Goal: Transaction & Acquisition: Book appointment/travel/reservation

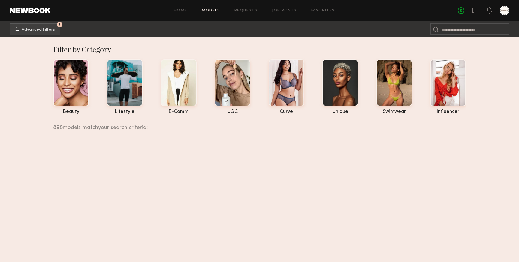
scroll to position [63570, 0]
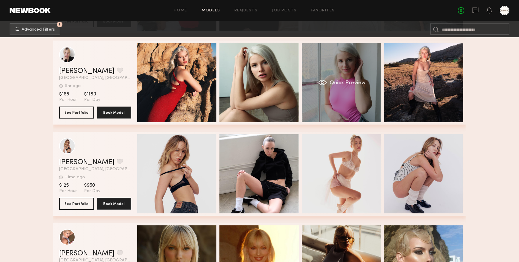
click at [361, 82] on span "Quick Preview" at bounding box center [347, 82] width 36 height 5
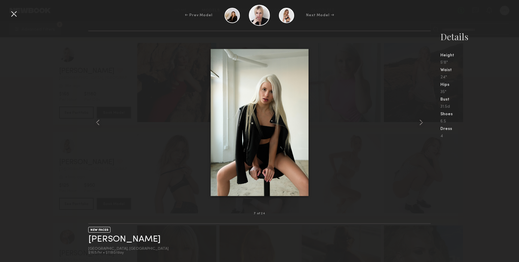
click at [14, 14] on div at bounding box center [14, 14] width 10 height 10
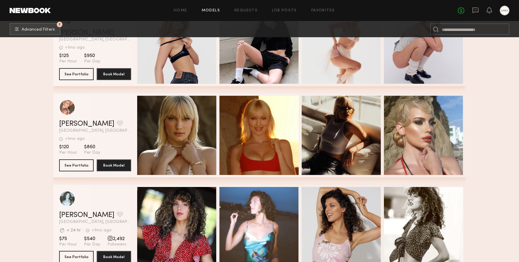
scroll to position [63702, 0]
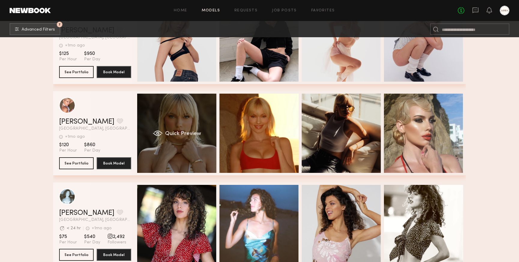
click at [177, 133] on span "Quick Preview" at bounding box center [183, 133] width 36 height 5
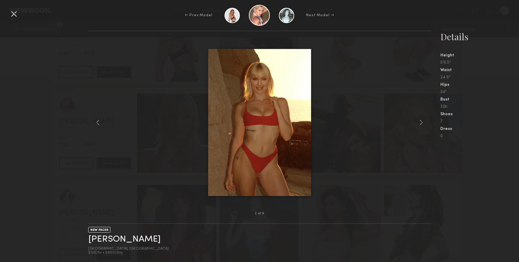
click at [11, 13] on div at bounding box center [14, 14] width 10 height 10
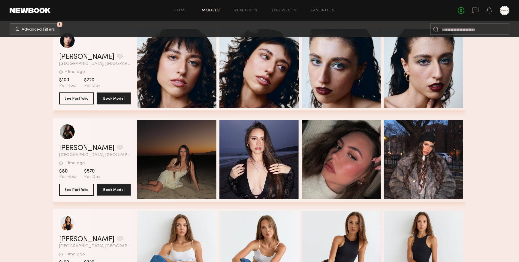
scroll to position [64041, 0]
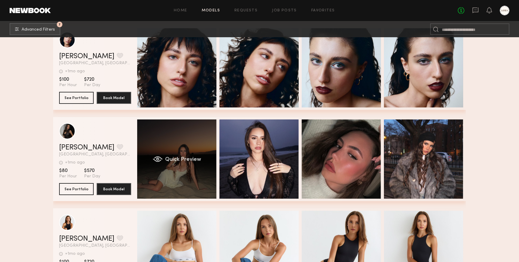
click at [191, 160] on span "Quick Preview" at bounding box center [183, 159] width 36 height 5
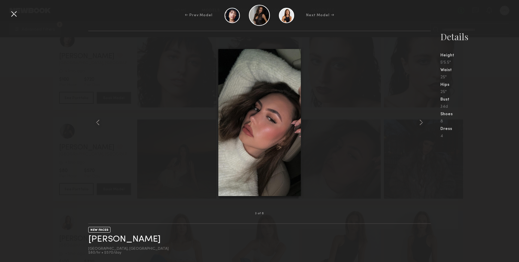
click at [16, 14] on div at bounding box center [14, 14] width 10 height 10
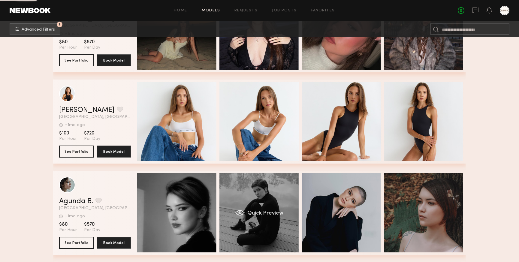
scroll to position [64171, 0]
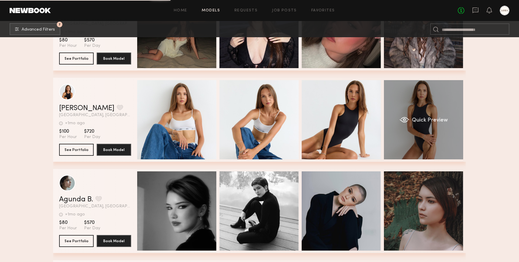
click at [430, 118] on span "Quick Preview" at bounding box center [430, 120] width 36 height 5
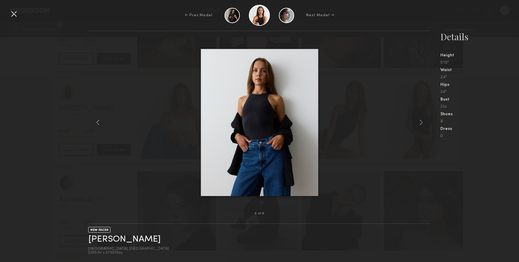
click at [14, 13] on div at bounding box center [14, 14] width 10 height 10
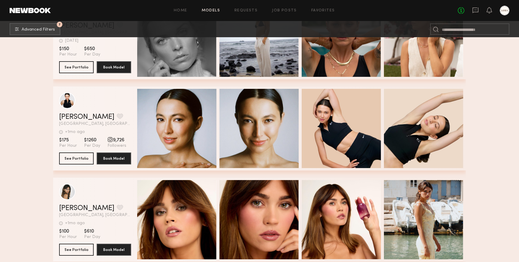
scroll to position [64542, 0]
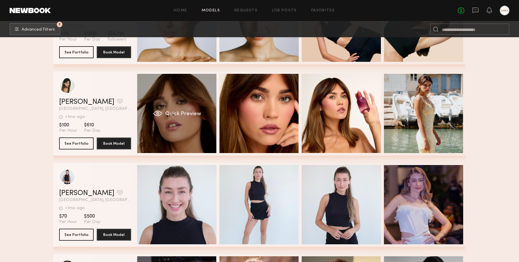
click at [190, 113] on span "Quick Preview" at bounding box center [183, 113] width 36 height 5
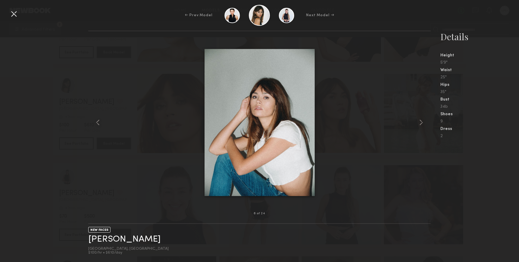
click at [12, 12] on div at bounding box center [14, 14] width 10 height 10
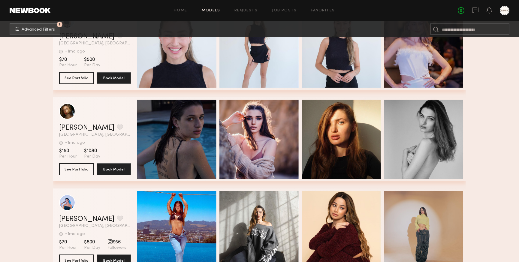
scroll to position [64845, 0]
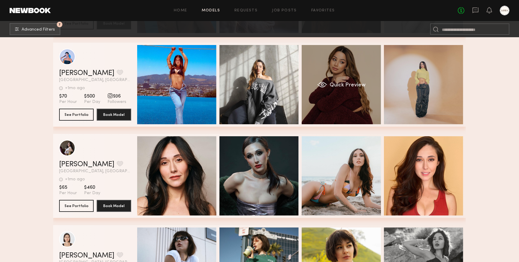
click at [359, 85] on span "Quick Preview" at bounding box center [347, 84] width 36 height 5
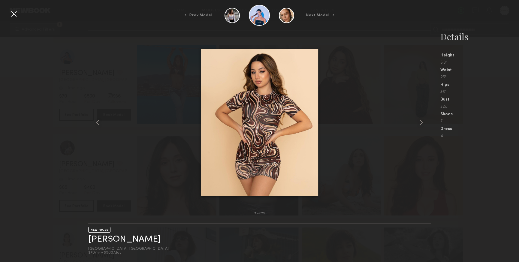
click at [11, 14] on div at bounding box center [14, 14] width 10 height 10
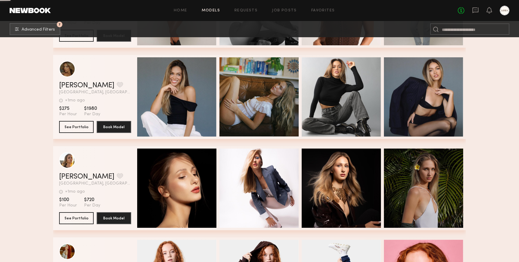
scroll to position [65290, 0]
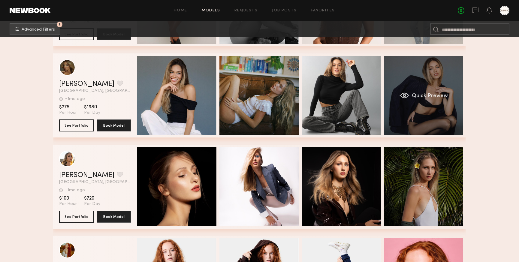
click at [431, 87] on div "Quick Preview" at bounding box center [423, 95] width 79 height 79
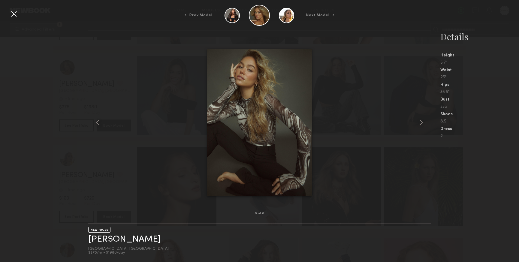
click at [12, 15] on div at bounding box center [14, 14] width 10 height 10
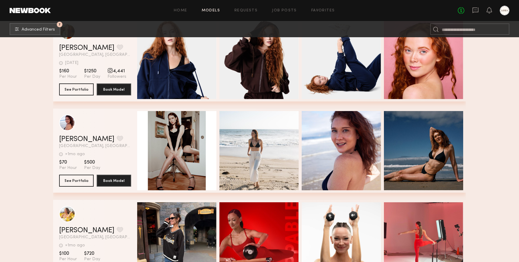
scroll to position [65623, 0]
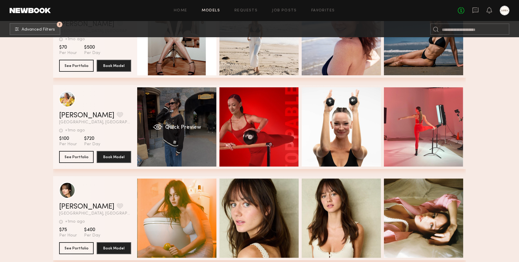
click at [182, 131] on div "Quick Preview" at bounding box center [176, 126] width 79 height 79
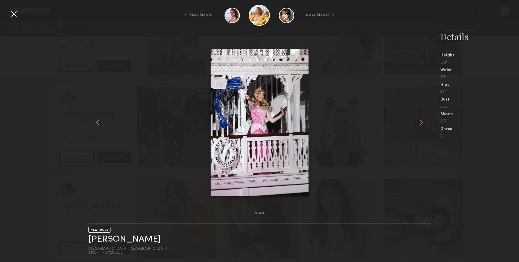
click at [15, 14] on div at bounding box center [14, 14] width 10 height 10
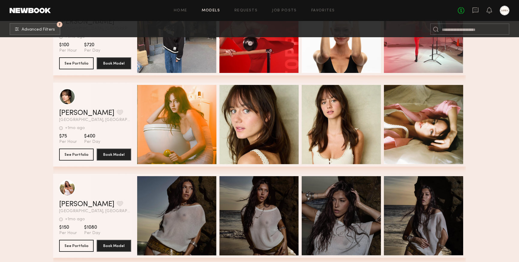
scroll to position [65726, 0]
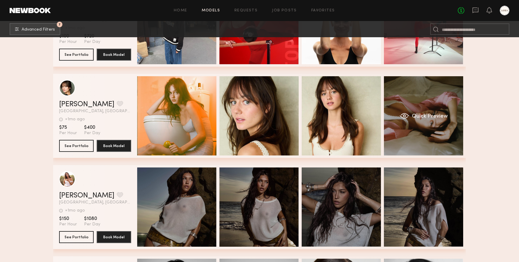
click at [424, 118] on span "Quick Preview" at bounding box center [430, 116] width 36 height 5
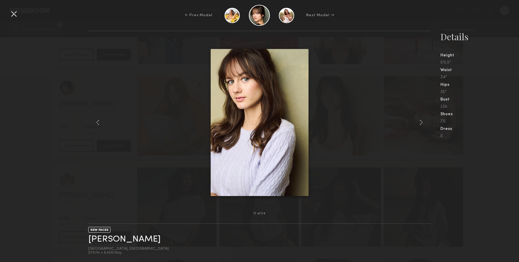
click at [14, 13] on div at bounding box center [14, 14] width 10 height 10
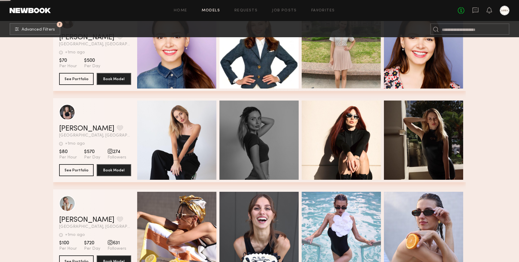
scroll to position [66342, 0]
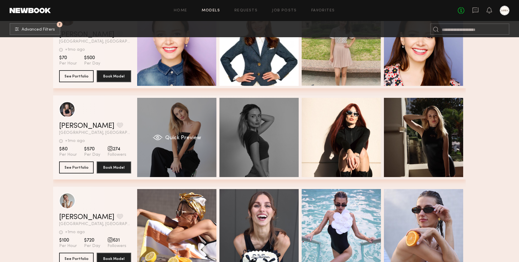
click at [189, 139] on span "Quick Preview" at bounding box center [183, 137] width 36 height 5
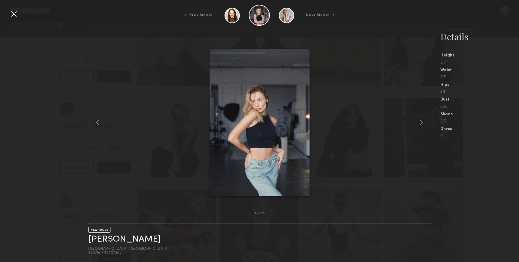
click at [16, 13] on div at bounding box center [14, 14] width 10 height 10
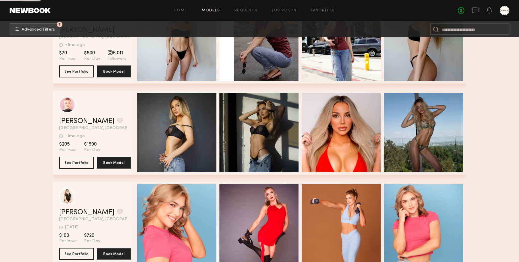
scroll to position [67442, 0]
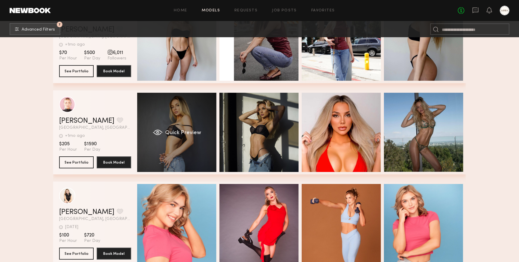
click at [194, 128] on div "Quick Preview" at bounding box center [176, 132] width 79 height 79
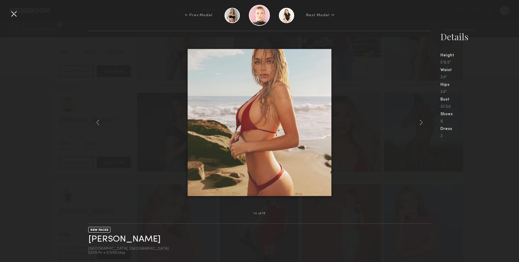
click at [14, 12] on div at bounding box center [14, 14] width 10 height 10
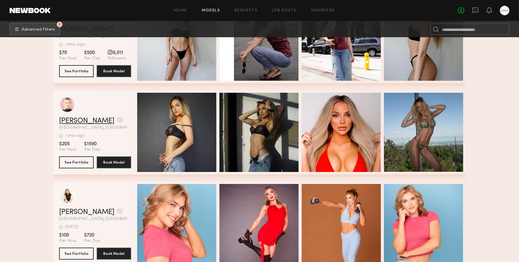
click at [69, 122] on link "Haylee A." at bounding box center [86, 120] width 55 height 7
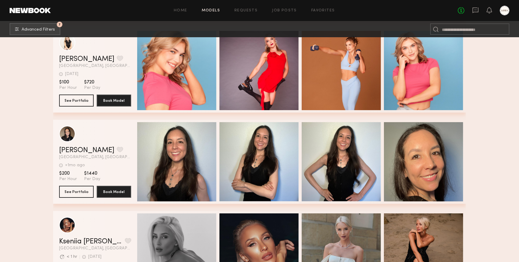
scroll to position [67706, 0]
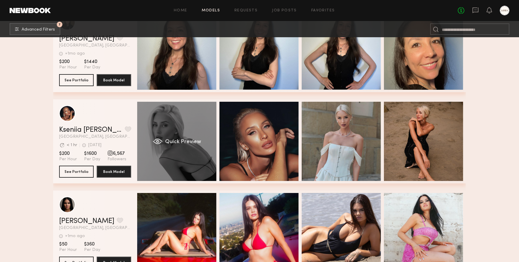
click at [164, 140] on div "Quick Preview" at bounding box center [176, 141] width 79 height 79
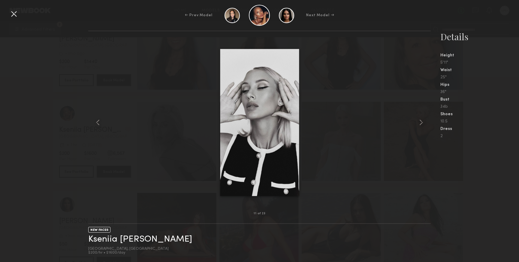
click at [10, 13] on div at bounding box center [14, 14] width 10 height 10
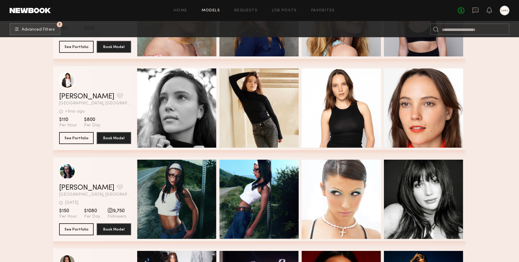
scroll to position [68187, 0]
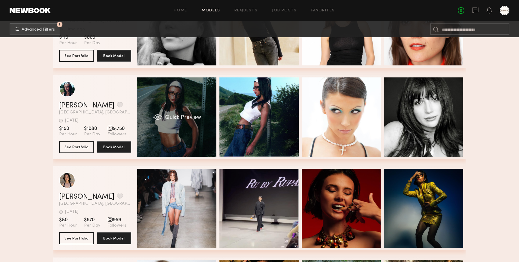
click at [173, 115] on span "Quick Preview" at bounding box center [183, 117] width 36 height 5
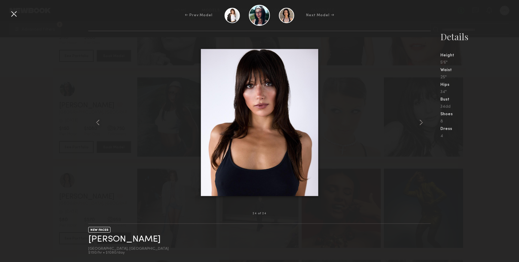
click at [14, 13] on div at bounding box center [14, 14] width 10 height 10
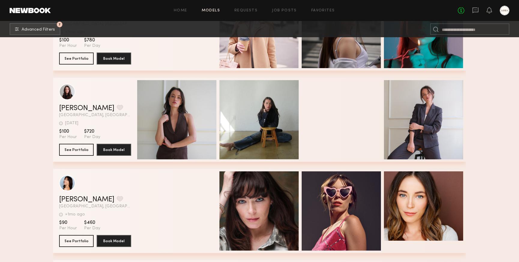
scroll to position [69187, 0]
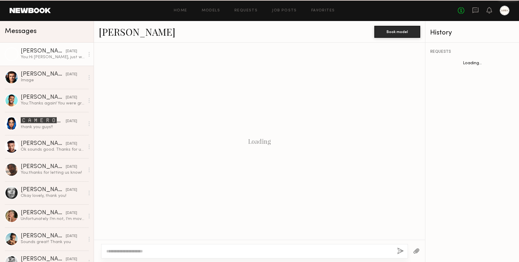
scroll to position [131, 0]
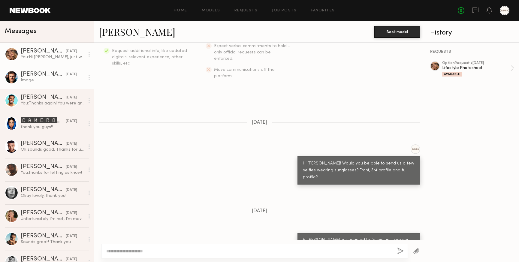
click at [52, 75] on div "[PERSON_NAME]" at bounding box center [43, 74] width 45 height 6
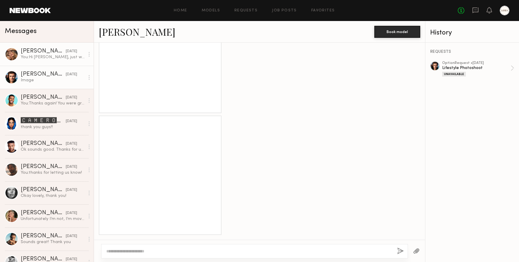
scroll to position [1055, 0]
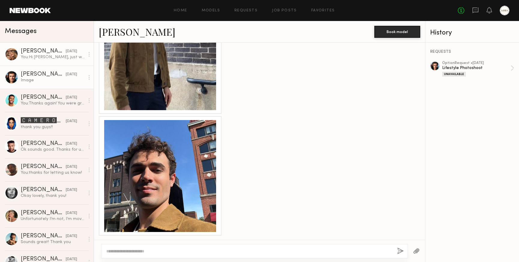
click at [49, 53] on div "Anna M." at bounding box center [43, 51] width 45 height 6
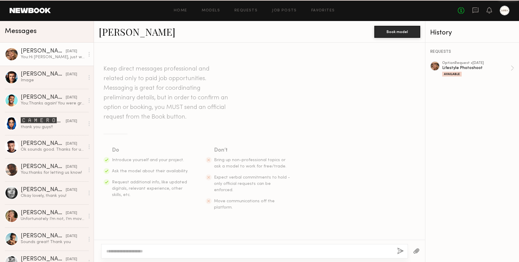
scroll to position [131, 0]
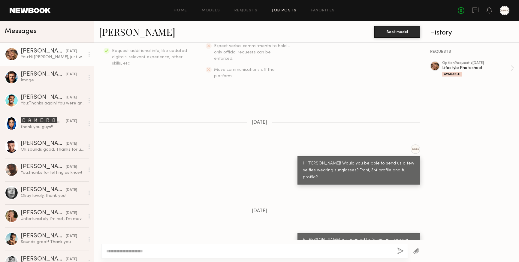
click at [280, 11] on link "Job Posts" at bounding box center [284, 11] width 25 height 4
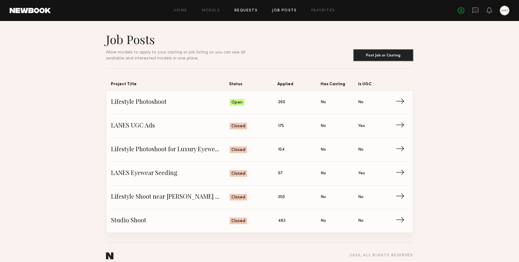
click at [250, 12] on link "Requests" at bounding box center [245, 11] width 23 height 4
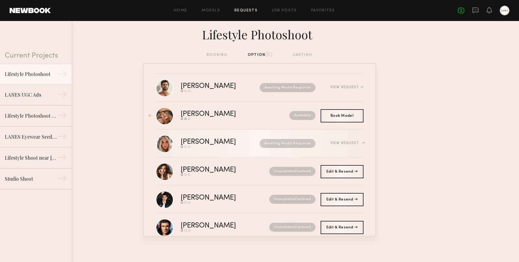
click at [247, 143] on div "Awaiting Model Response" at bounding box center [281, 143] width 68 height 9
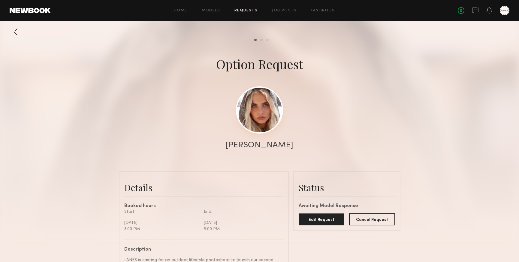
click at [266, 115] on link at bounding box center [259, 109] width 47 height 47
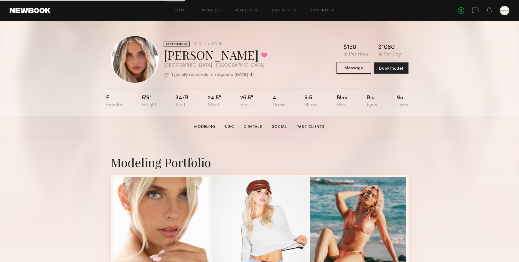
click at [352, 67] on button "Message" at bounding box center [353, 68] width 35 height 12
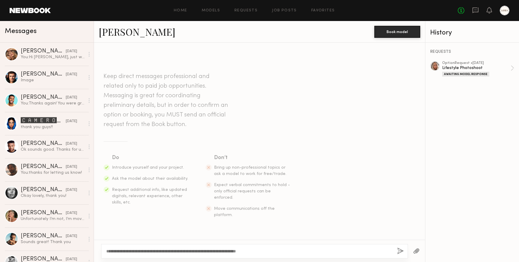
type textarea "**********"
click at [400, 250] on button "button" at bounding box center [400, 250] width 7 height 7
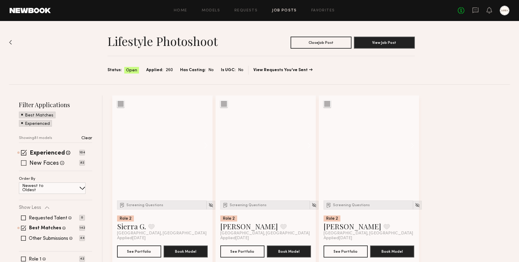
click at [25, 164] on span at bounding box center [23, 162] width 5 height 5
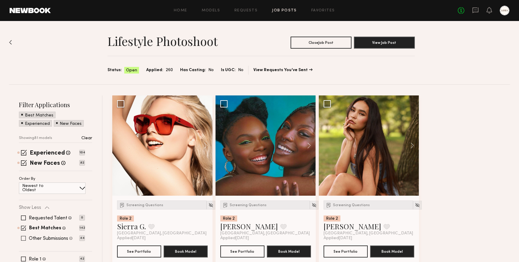
click at [23, 239] on span at bounding box center [23, 238] width 5 height 5
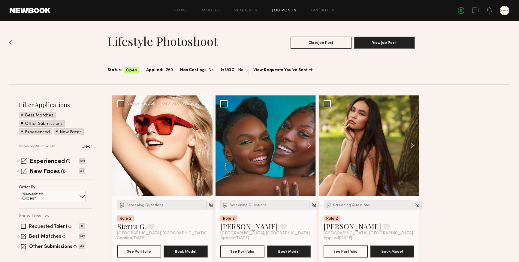
click at [208, 146] on button at bounding box center [202, 145] width 19 height 100
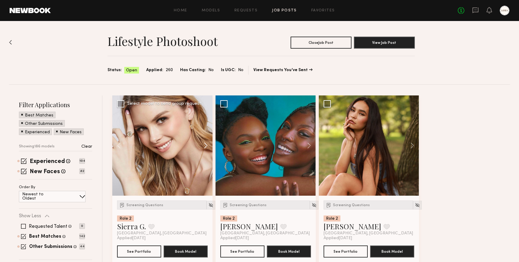
click at [208, 146] on button at bounding box center [202, 145] width 19 height 100
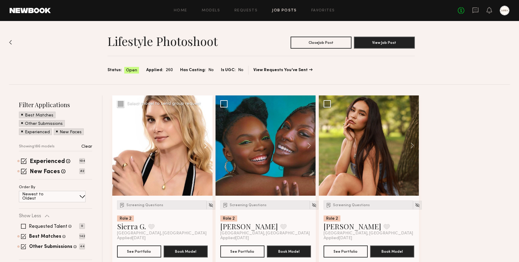
click at [208, 146] on button at bounding box center [202, 145] width 19 height 100
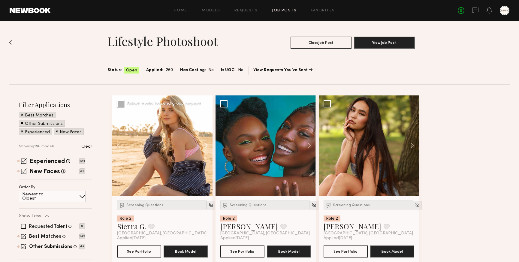
click at [208, 146] on button at bounding box center [202, 145] width 19 height 100
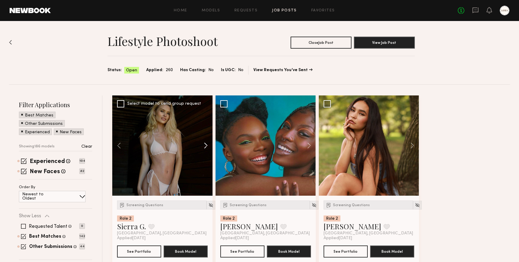
click at [208, 146] on button at bounding box center [202, 145] width 19 height 100
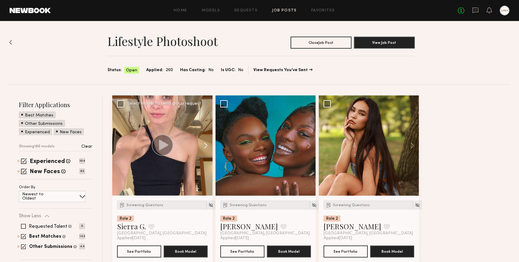
click at [208, 146] on button at bounding box center [202, 145] width 19 height 100
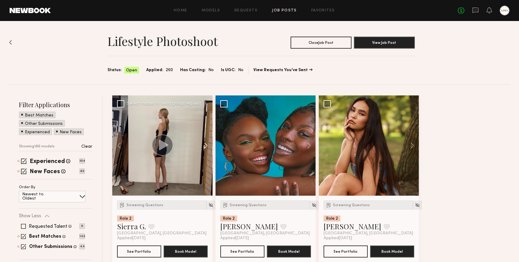
click at [208, 146] on button at bounding box center [202, 145] width 19 height 100
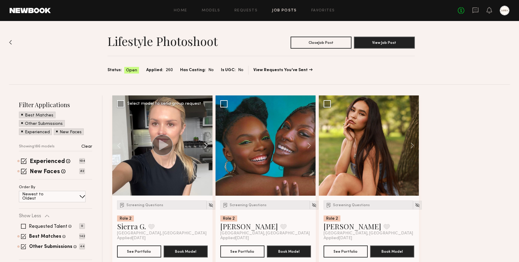
click at [207, 146] on button at bounding box center [202, 145] width 19 height 100
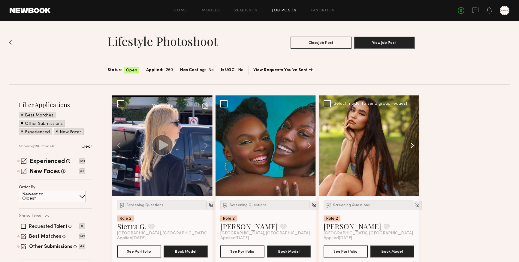
click at [412, 146] on button at bounding box center [409, 145] width 19 height 100
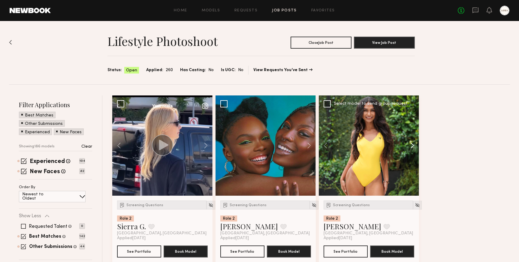
click at [412, 146] on button at bounding box center [409, 145] width 19 height 100
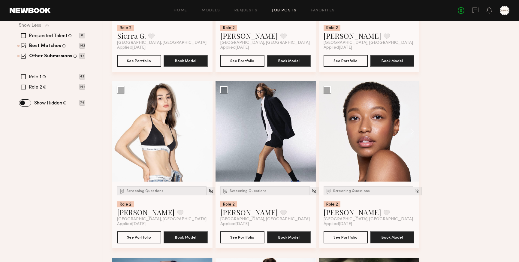
scroll to position [197, 0]
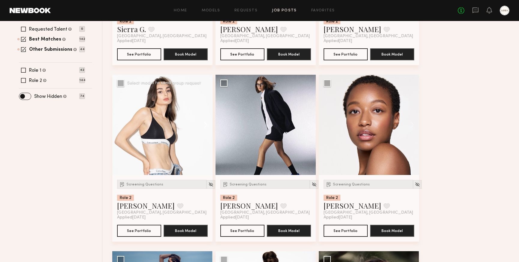
click at [208, 125] on button at bounding box center [202, 125] width 19 height 100
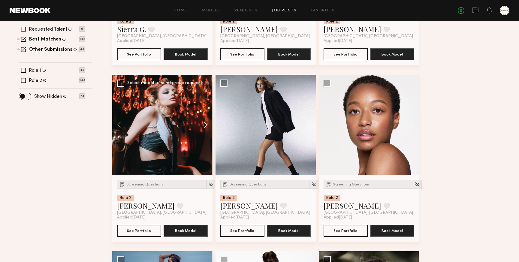
click at [208, 125] on button at bounding box center [202, 125] width 19 height 100
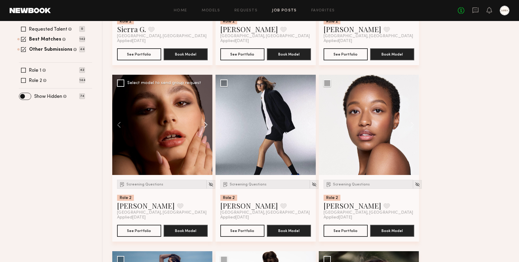
click at [208, 125] on button at bounding box center [202, 125] width 19 height 100
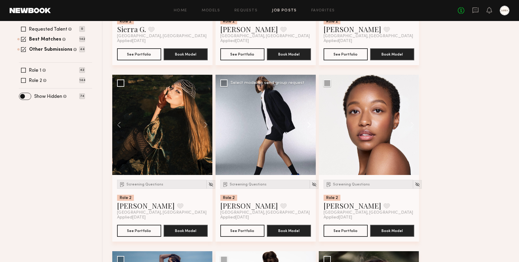
click at [309, 124] on button at bounding box center [305, 125] width 19 height 100
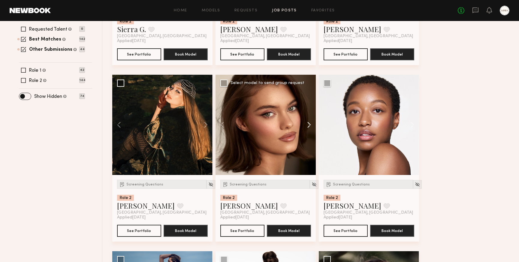
click at [309, 124] on button at bounding box center [305, 125] width 19 height 100
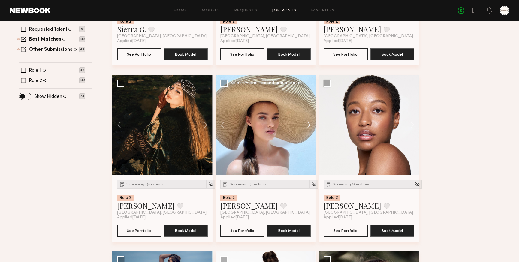
click at [309, 124] on button at bounding box center [305, 125] width 19 height 100
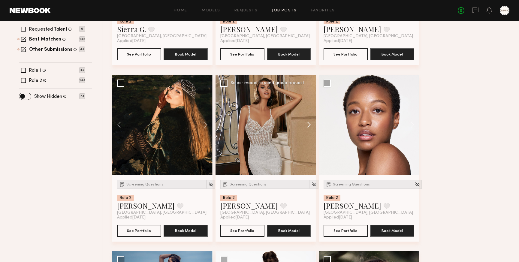
click at [309, 124] on button at bounding box center [305, 125] width 19 height 100
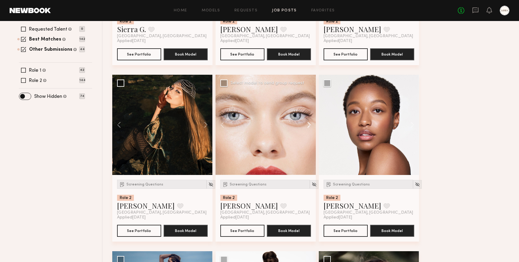
click at [309, 124] on button at bounding box center [305, 125] width 19 height 100
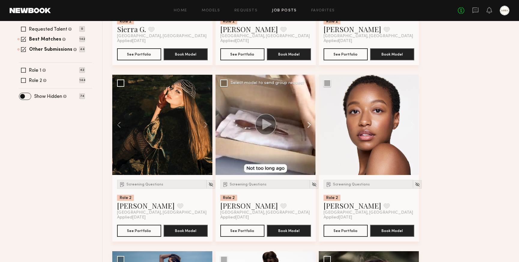
click at [309, 124] on button at bounding box center [305, 125] width 19 height 100
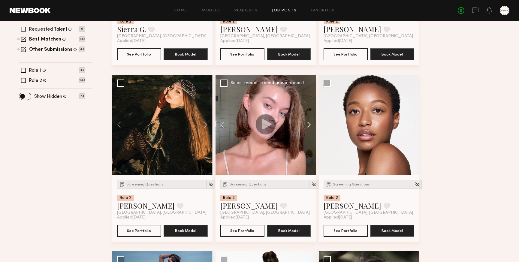
click at [309, 124] on button at bounding box center [305, 125] width 19 height 100
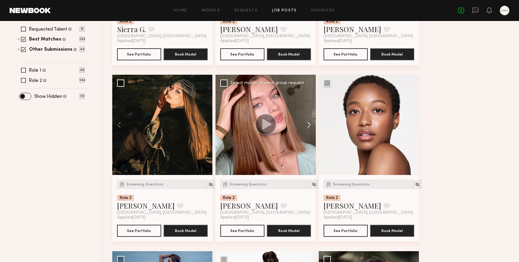
click at [309, 124] on button at bounding box center [305, 125] width 19 height 100
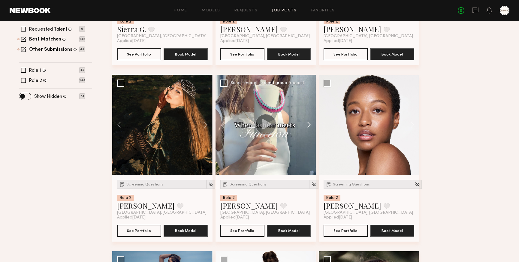
click at [309, 124] on button at bounding box center [305, 125] width 19 height 100
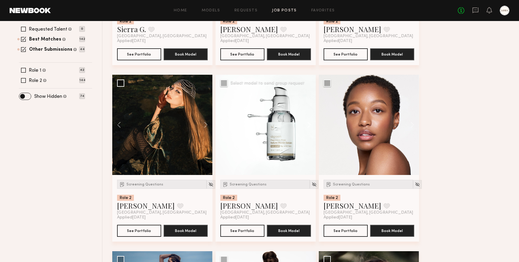
click at [309, 124] on button at bounding box center [305, 125] width 19 height 100
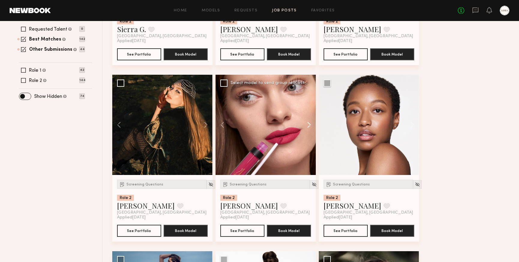
click at [309, 124] on button at bounding box center [305, 125] width 19 height 100
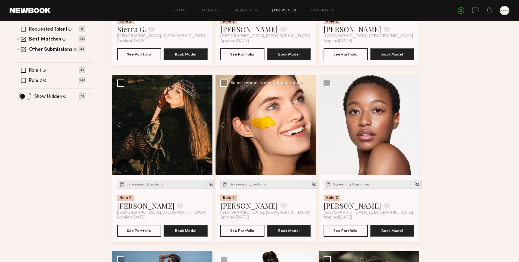
click at [309, 124] on button at bounding box center [305, 125] width 19 height 100
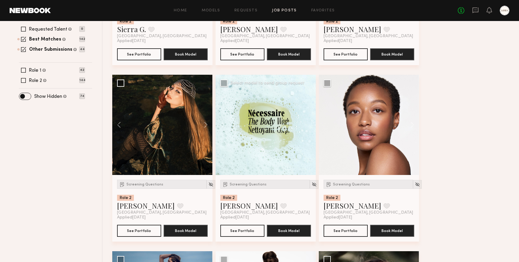
click at [309, 124] on div at bounding box center [265, 125] width 100 height 100
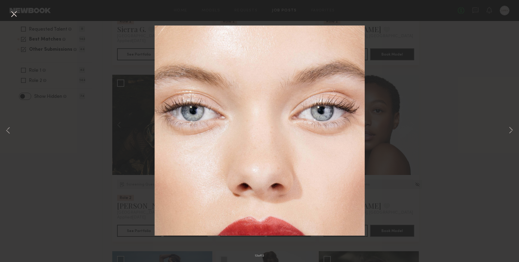
click at [14, 14] on button at bounding box center [14, 14] width 10 height 11
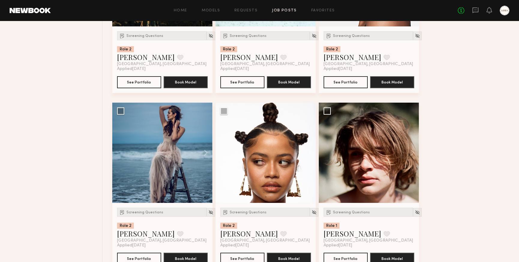
scroll to position [350, 0]
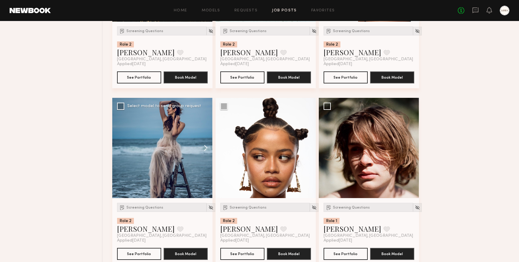
click at [206, 148] on button at bounding box center [202, 148] width 19 height 100
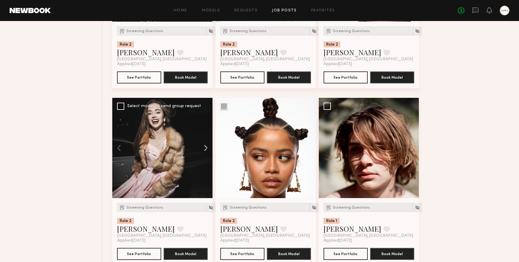
click at [206, 148] on button at bounding box center [202, 148] width 19 height 100
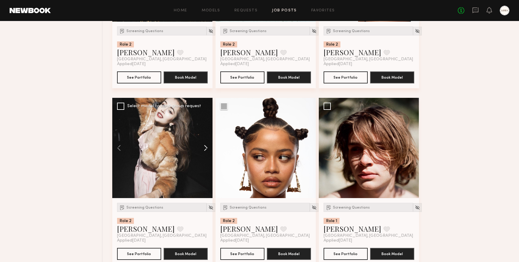
click at [206, 148] on button at bounding box center [202, 148] width 19 height 100
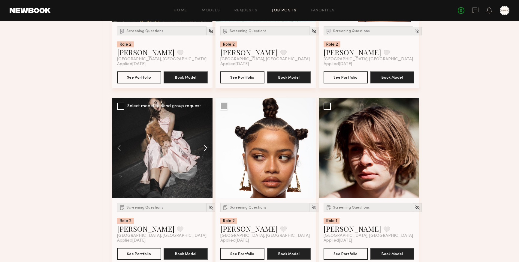
click at [206, 148] on button at bounding box center [202, 148] width 19 height 100
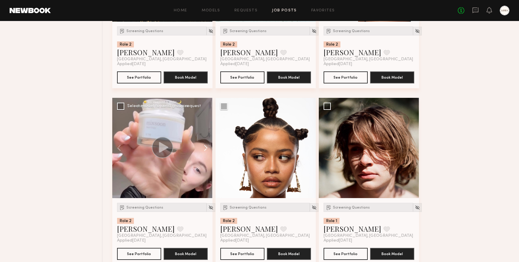
click at [206, 148] on button at bounding box center [202, 148] width 19 height 100
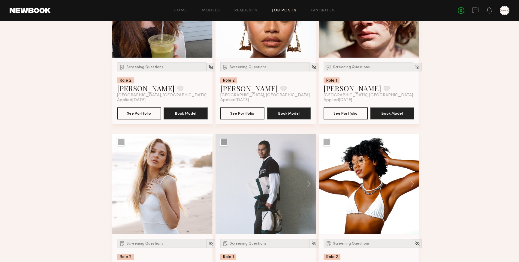
scroll to position [502, 0]
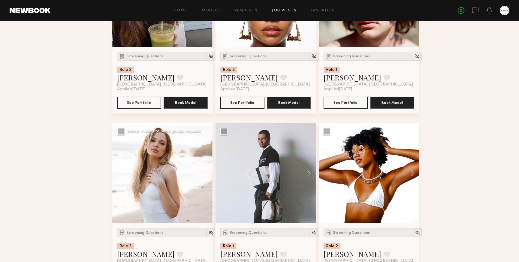
click at [205, 172] on button at bounding box center [202, 173] width 19 height 100
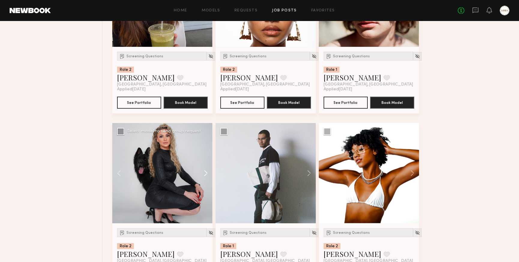
click at [205, 172] on button at bounding box center [202, 173] width 19 height 100
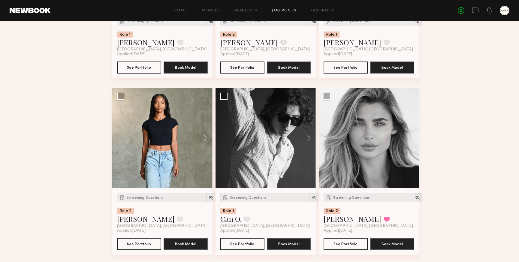
scroll to position [3017, 0]
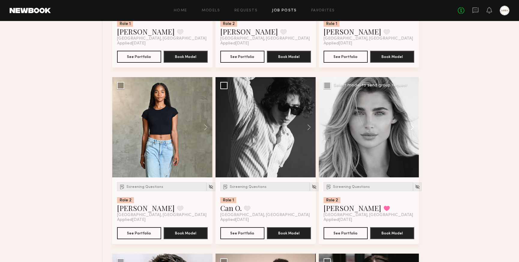
click at [413, 127] on button at bounding box center [409, 127] width 19 height 100
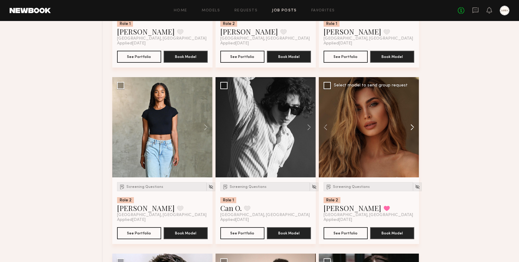
click at [413, 127] on button at bounding box center [409, 127] width 19 height 100
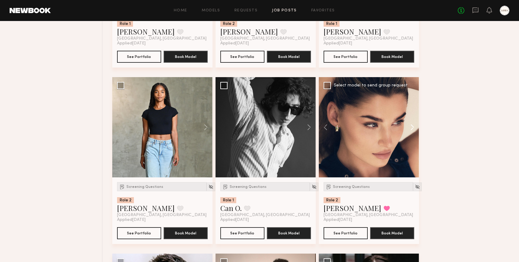
click at [413, 127] on button at bounding box center [409, 127] width 19 height 100
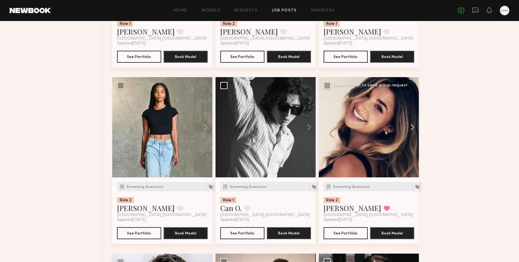
click at [413, 127] on button at bounding box center [409, 127] width 19 height 100
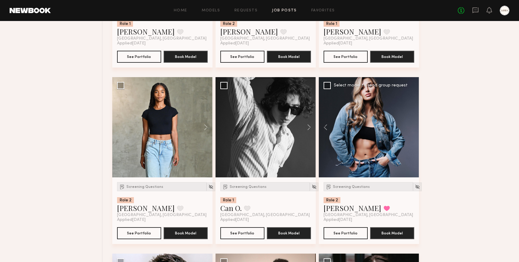
click at [413, 127] on div at bounding box center [369, 127] width 100 height 100
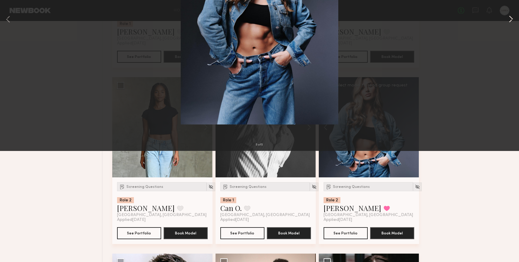
click at [511, 132] on button at bounding box center [510, 130] width 7 height 209
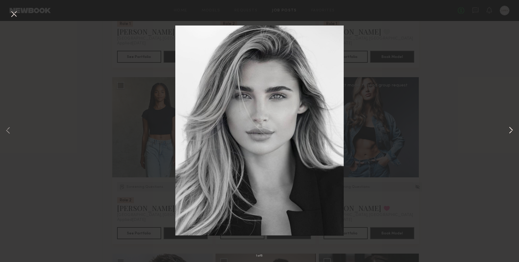
click at [511, 132] on button at bounding box center [510, 130] width 7 height 209
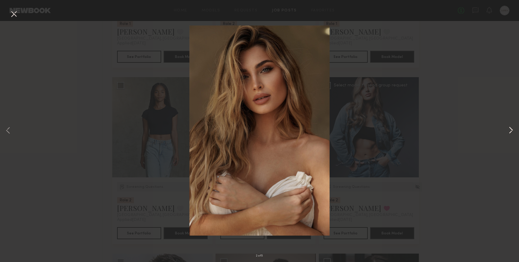
click at [511, 132] on button at bounding box center [510, 130] width 7 height 209
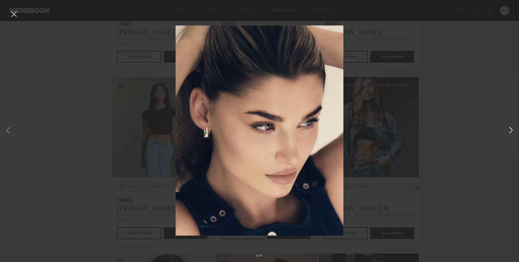
click at [511, 132] on button at bounding box center [510, 130] width 7 height 209
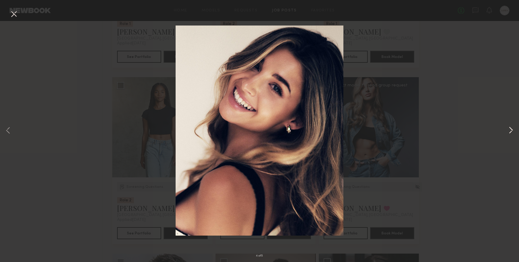
click at [511, 132] on button at bounding box center [510, 130] width 7 height 209
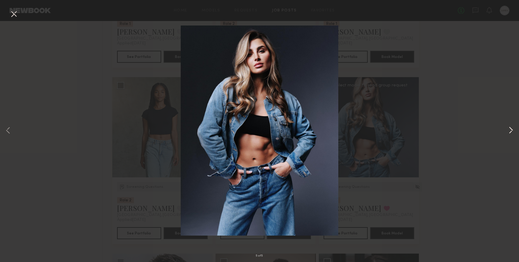
click at [511, 132] on button at bounding box center [510, 130] width 7 height 209
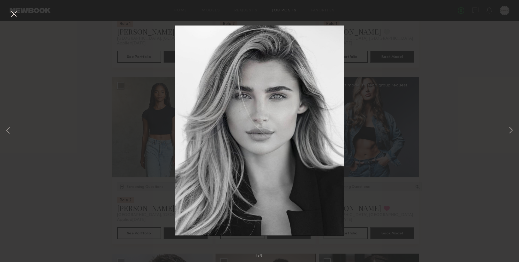
click at [13, 13] on button at bounding box center [14, 14] width 10 height 11
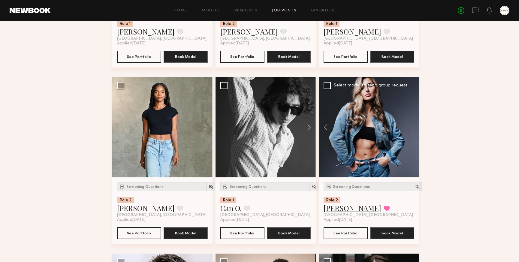
click at [342, 212] on link "[PERSON_NAME]" at bounding box center [352, 208] width 58 height 10
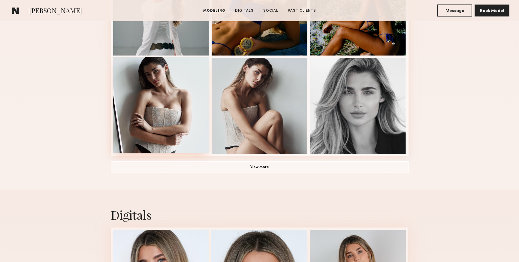
scroll to position [414, 0]
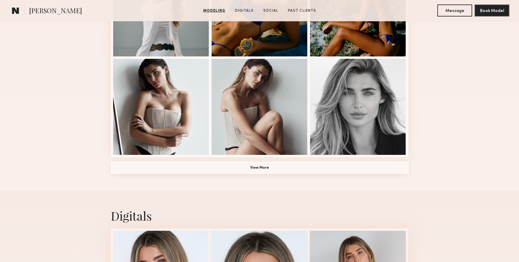
click at [266, 166] on button "View More" at bounding box center [260, 168] width 298 height 12
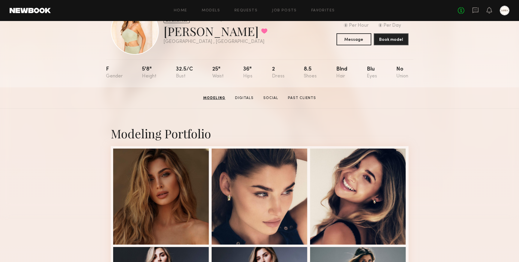
scroll to position [25, 0]
